Goal: Obtain resource: Obtain resource

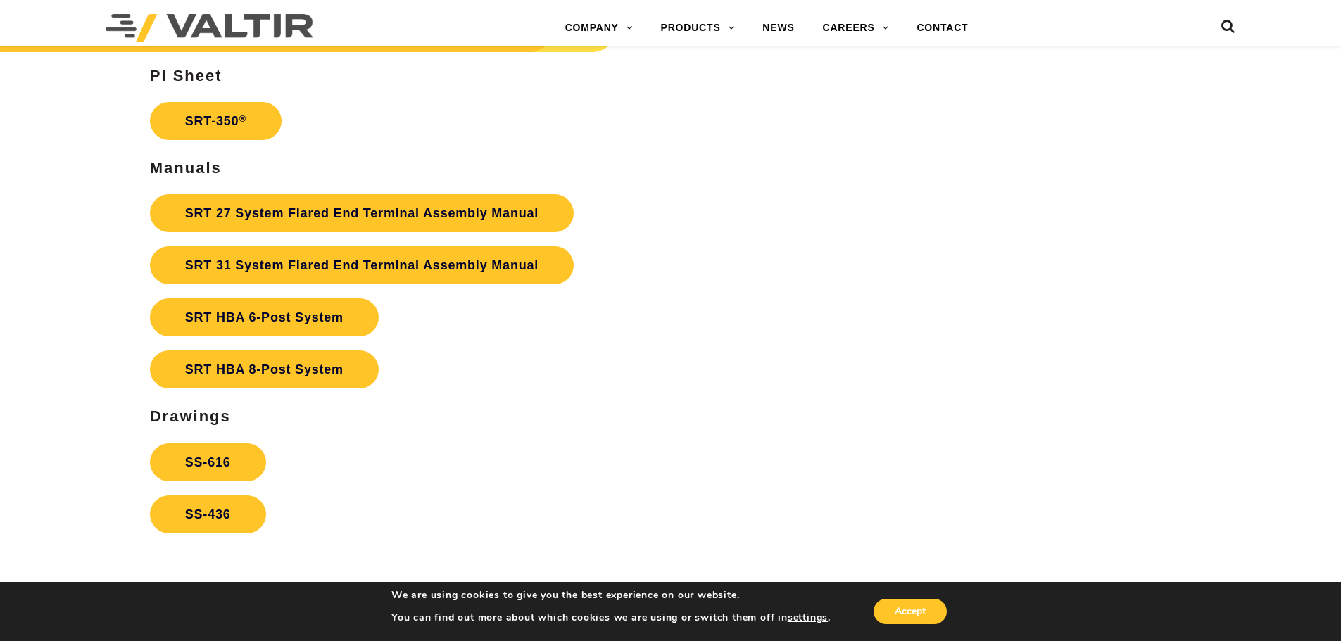
scroll to position [2712, 0]
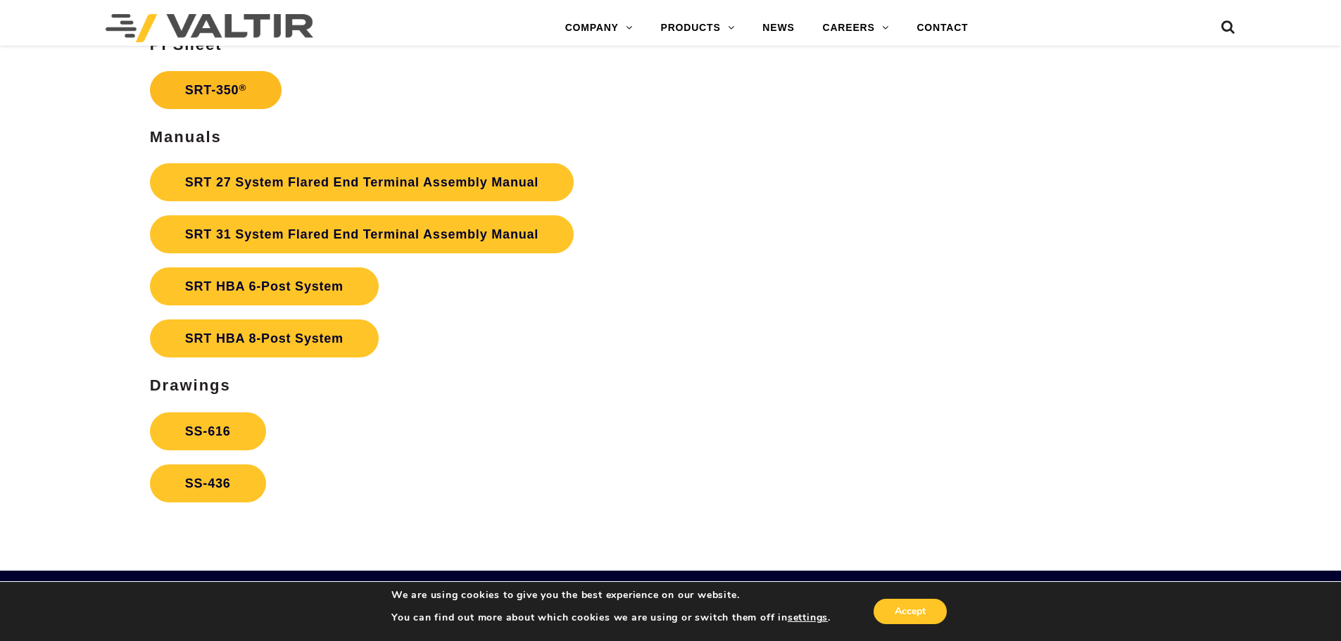
click at [224, 96] on link "SRT-350 ®" at bounding box center [216, 90] width 132 height 38
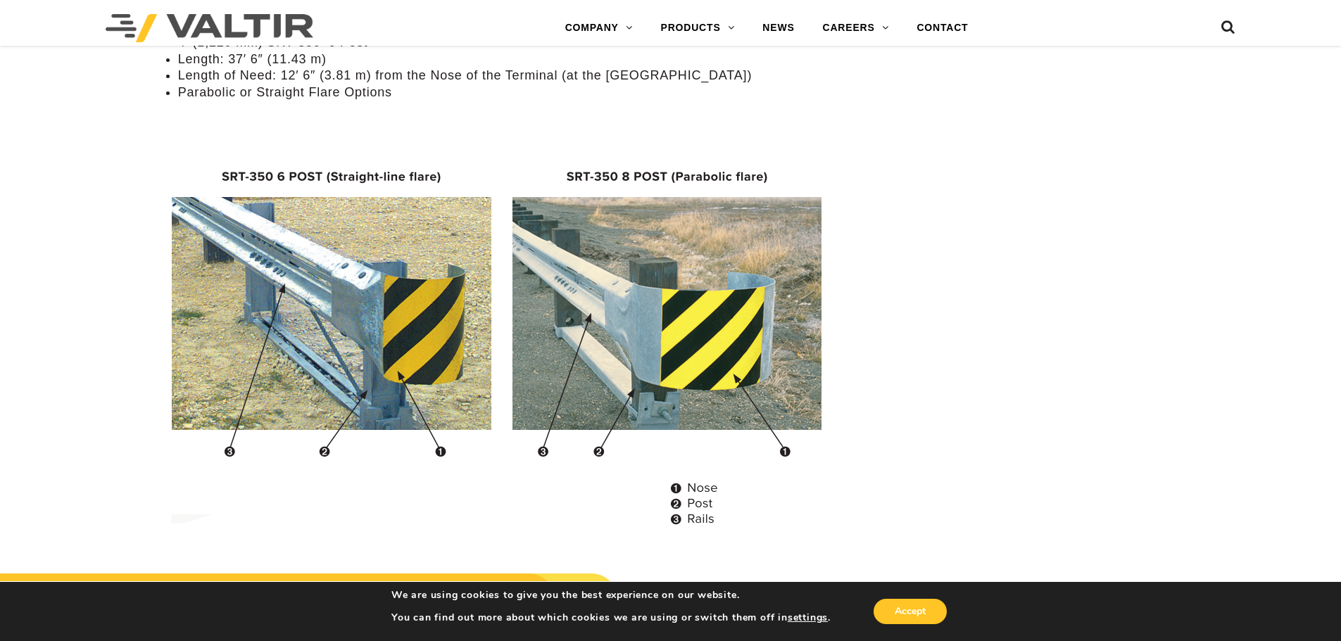
scroll to position [1267, 0]
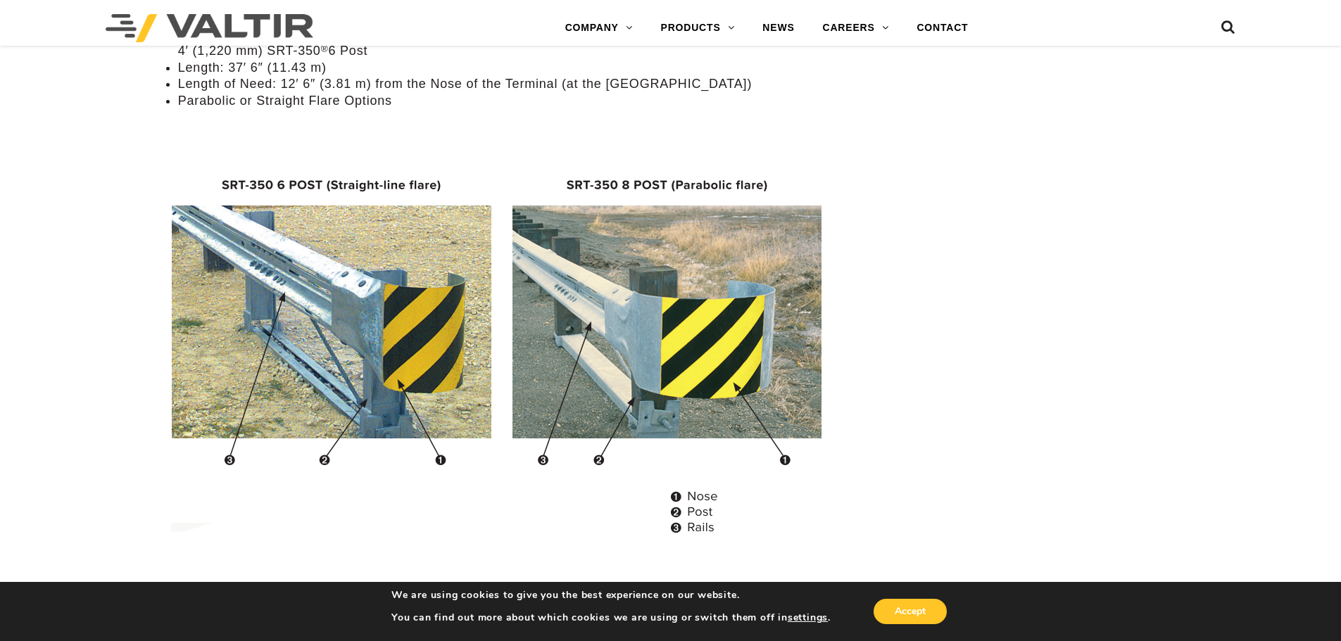
click at [714, 339] on img at bounding box center [503, 348] width 671 height 406
click at [653, 184] on img at bounding box center [503, 348] width 671 height 406
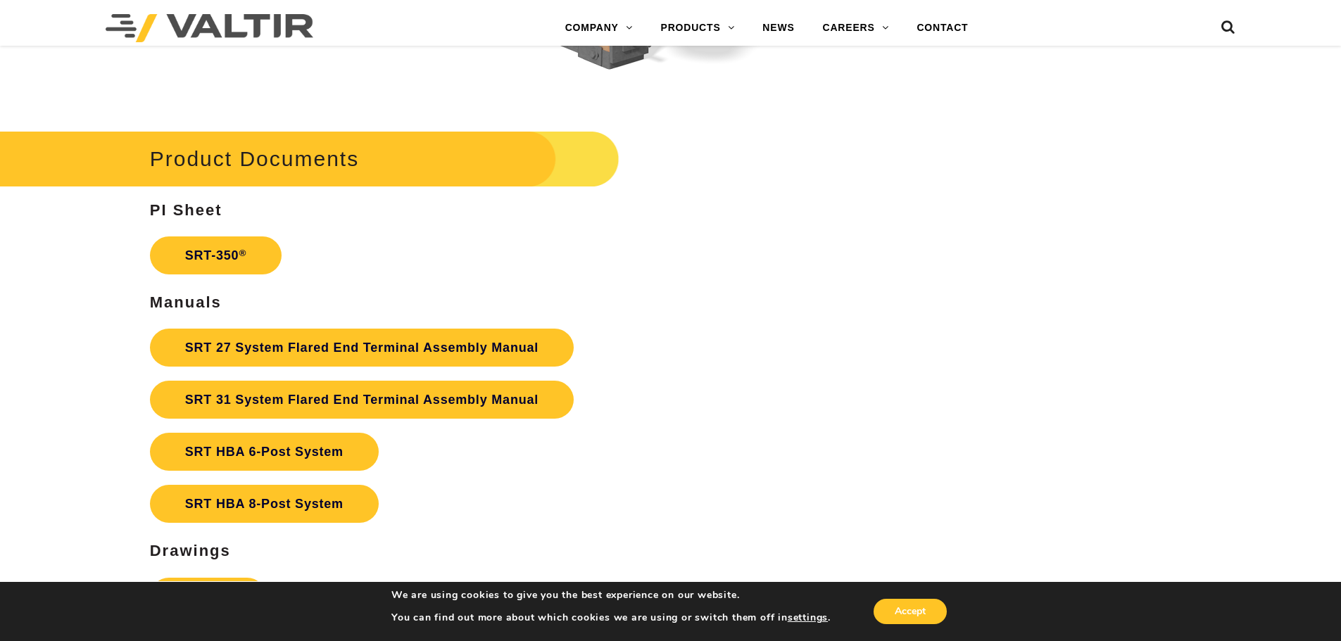
scroll to position [2605, 0]
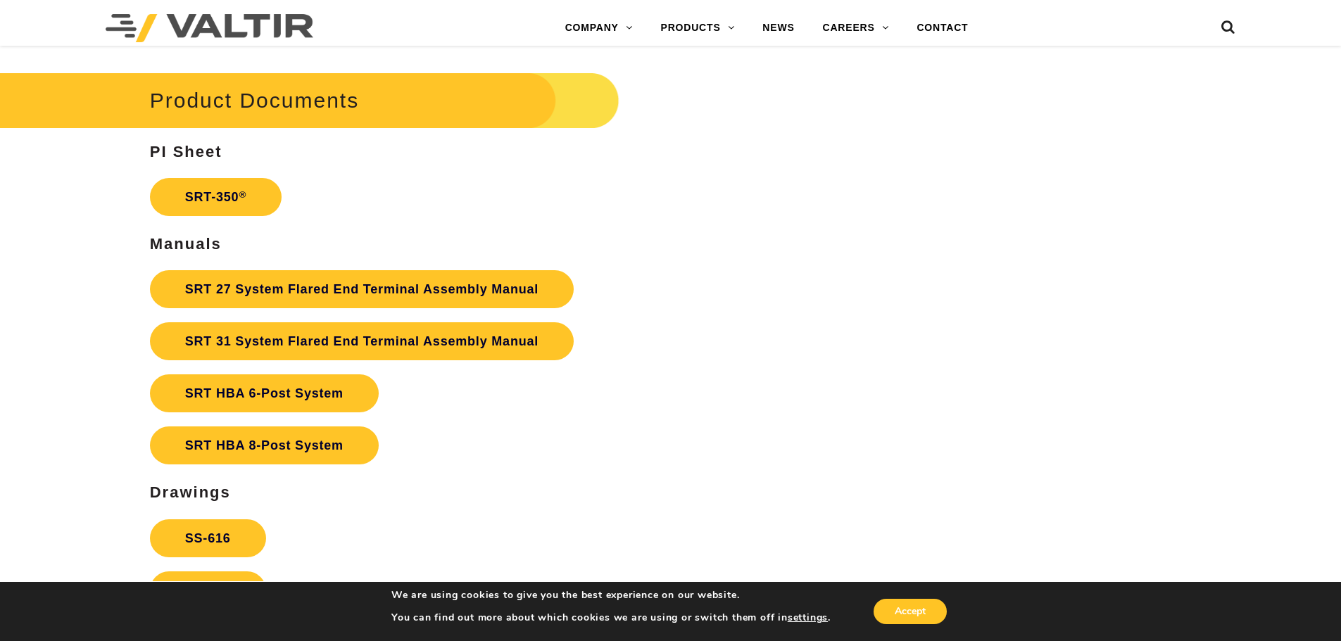
click at [426, 105] on h2 "Product Documents" at bounding box center [284, 100] width 671 height 65
click at [324, 452] on link "SRT HBA 8-Post System" at bounding box center [264, 446] width 229 height 38
